Goal: Transaction & Acquisition: Purchase product/service

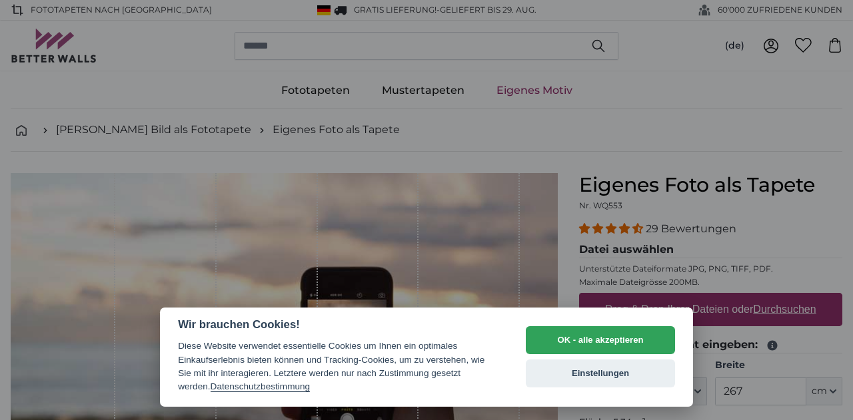
click at [593, 347] on button "OK - alle akzeptieren" at bounding box center [599, 340] width 149 height 28
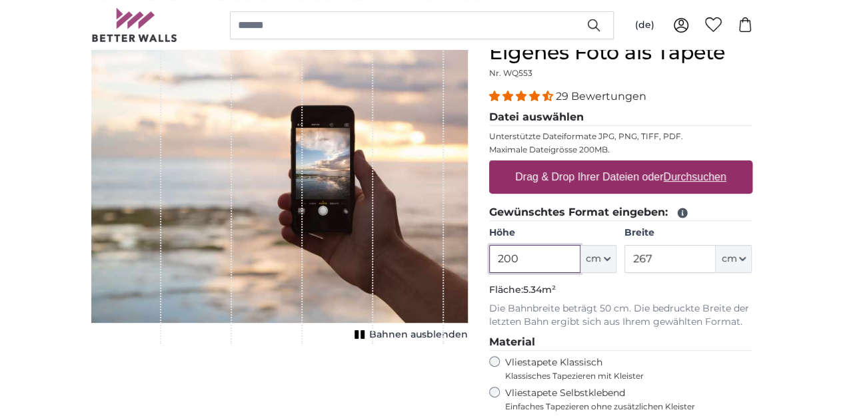
scroll to position [133, 0]
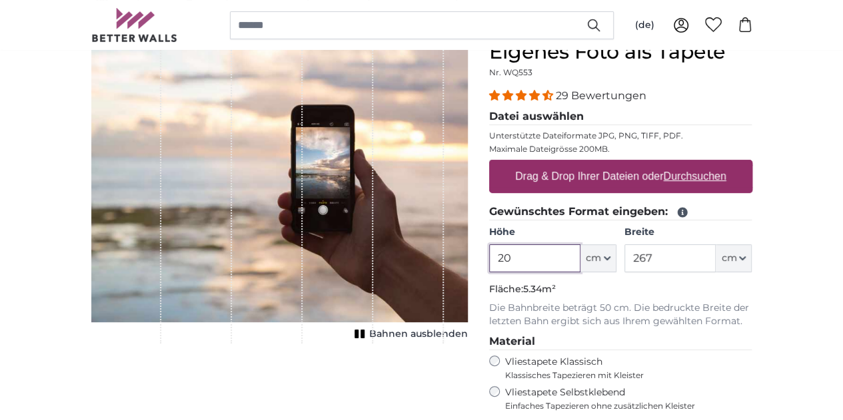
type input "2"
type input "120"
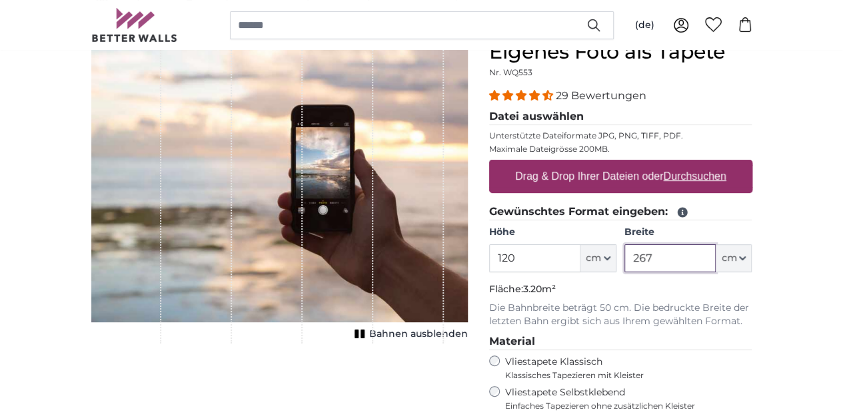
click at [715, 256] on input "267" at bounding box center [669, 258] width 91 height 28
type input "7"
type input "120"
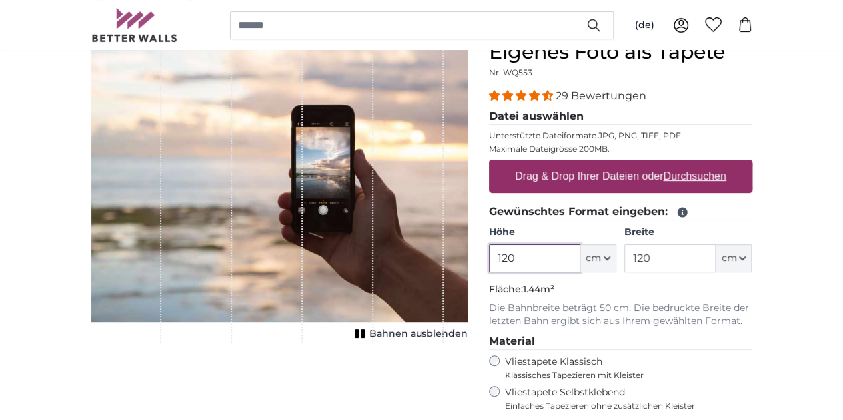
click at [580, 252] on input "120" at bounding box center [534, 258] width 91 height 28
type input "1"
type input "80"
click at [709, 283] on p "Fläche: 0.96m²" at bounding box center [620, 289] width 263 height 13
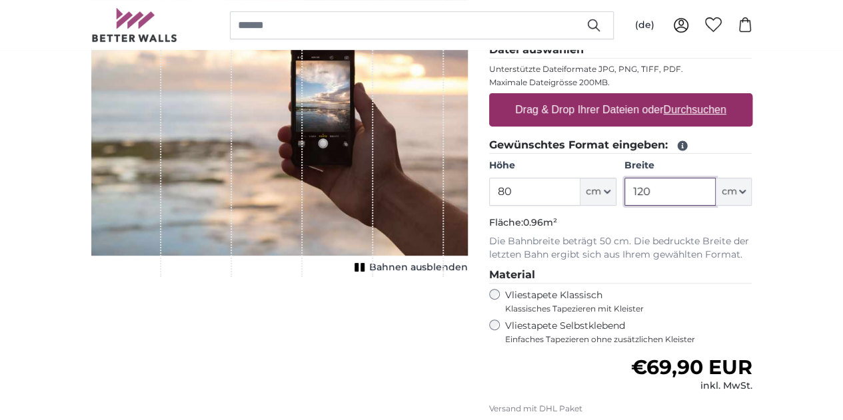
click at [715, 190] on input "120" at bounding box center [669, 192] width 91 height 28
type input "150"
click at [580, 188] on input "80" at bounding box center [534, 192] width 91 height 28
type input "100"
click at [665, 373] on div "Normaler Preis €69,90 EUR inkl. MwSt." at bounding box center [620, 374] width 263 height 37
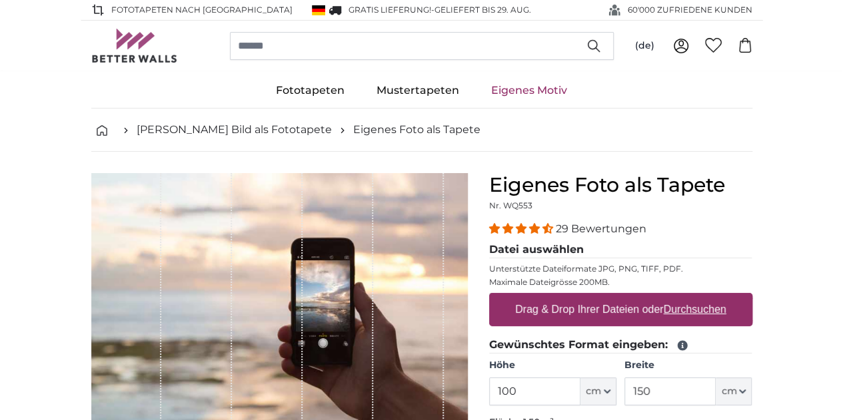
click at [579, 308] on div "Drag & Drop Ihrer Dateien oder Durchsuchen" at bounding box center [620, 309] width 263 height 33
click at [489, 293] on input "Drag & Drop Ihrer Dateien oder Durchsuchen" at bounding box center [620, 295] width 263 height 4
click at [527, 89] on link "Eigenes Motiv" at bounding box center [529, 90] width 108 height 35
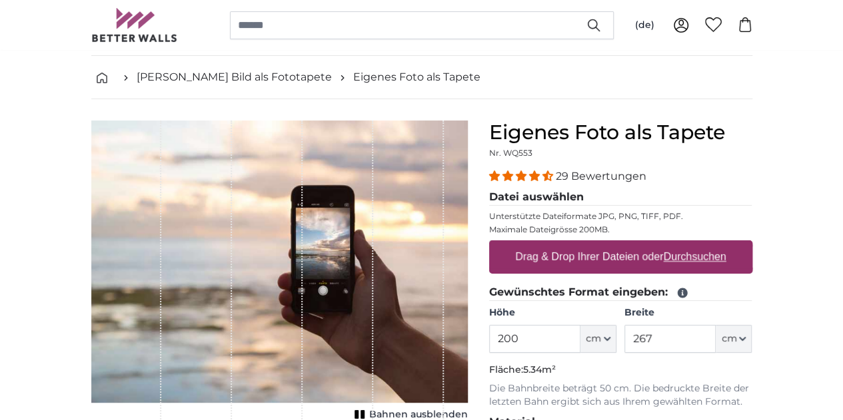
scroll to position [133, 0]
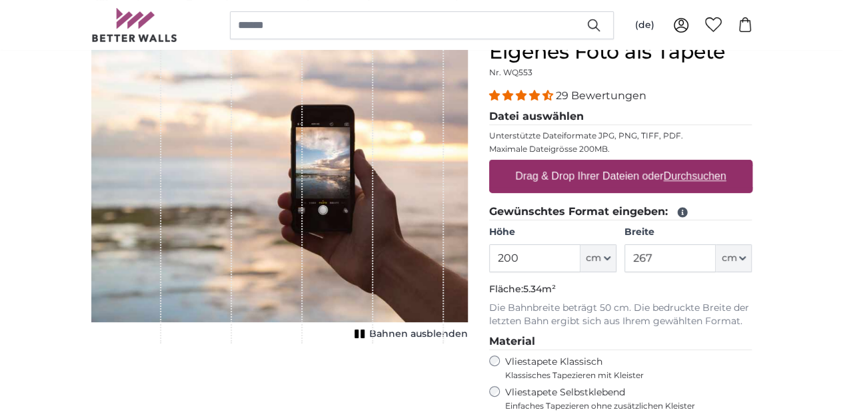
click at [725, 176] on u "Durchsuchen" at bounding box center [694, 176] width 63 height 11
click at [752, 164] on input "Drag & Drop Ihrer Dateien oder Durchsuchen" at bounding box center [620, 162] width 263 height 4
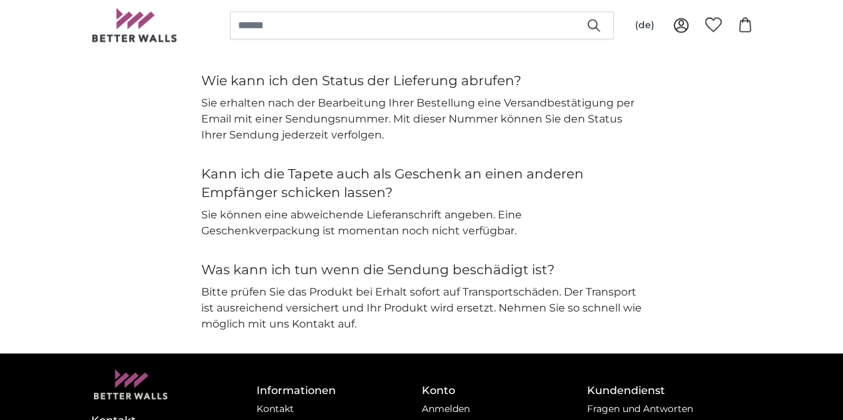
scroll to position [3330, 0]
